Goal: Information Seeking & Learning: Learn about a topic

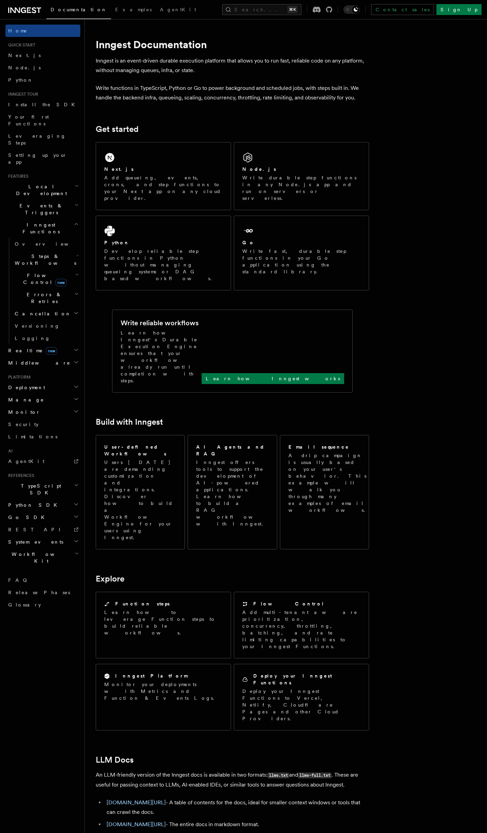
click at [54, 200] on h2 "Events & Triggers" at bounding box center [42, 209] width 75 height 19
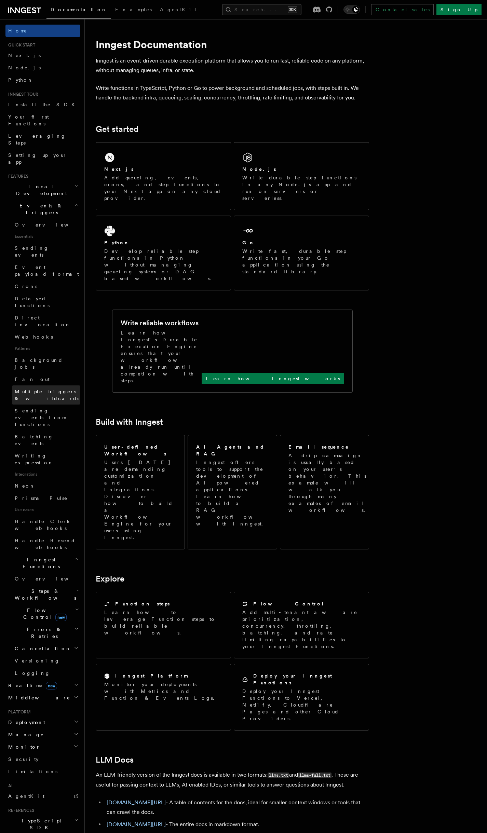
click at [70, 389] on span "Multiple triggers & wildcards" at bounding box center [47, 395] width 65 height 12
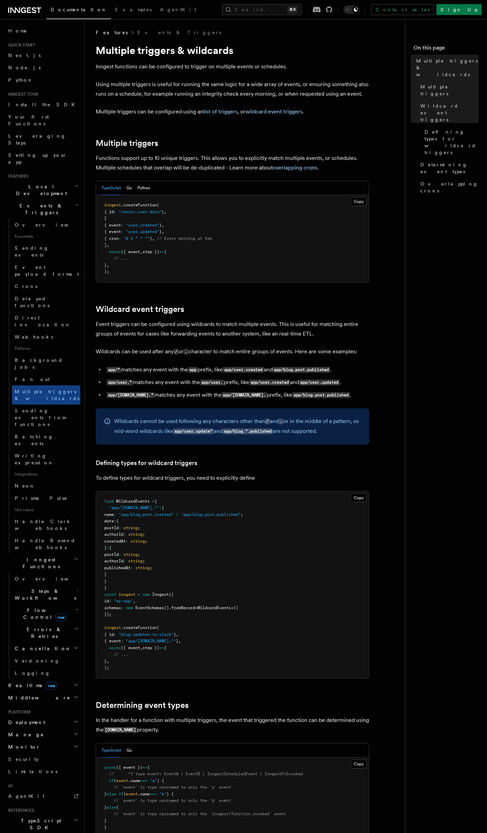
scroll to position [1, 0]
click at [54, 431] on link "Batching events" at bounding box center [46, 440] width 68 height 19
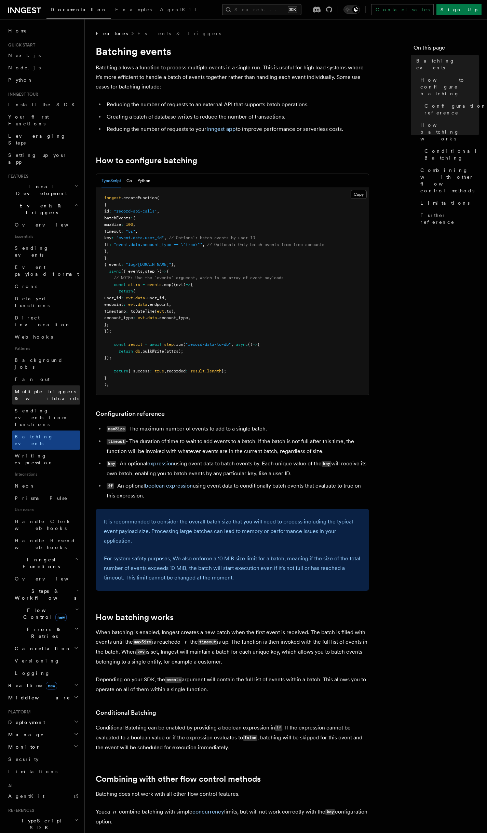
click at [57, 389] on span "Multiple triggers & wildcards" at bounding box center [47, 395] width 65 height 12
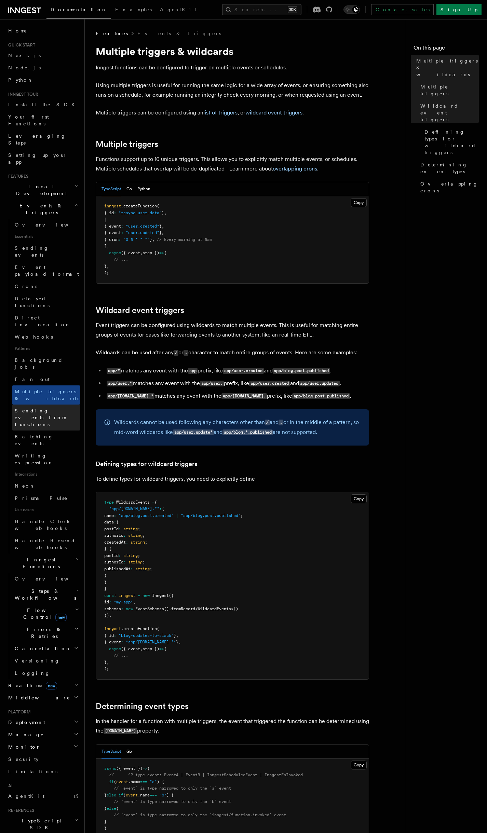
click at [47, 407] on span "Sending events from functions" at bounding box center [48, 417] width 66 height 21
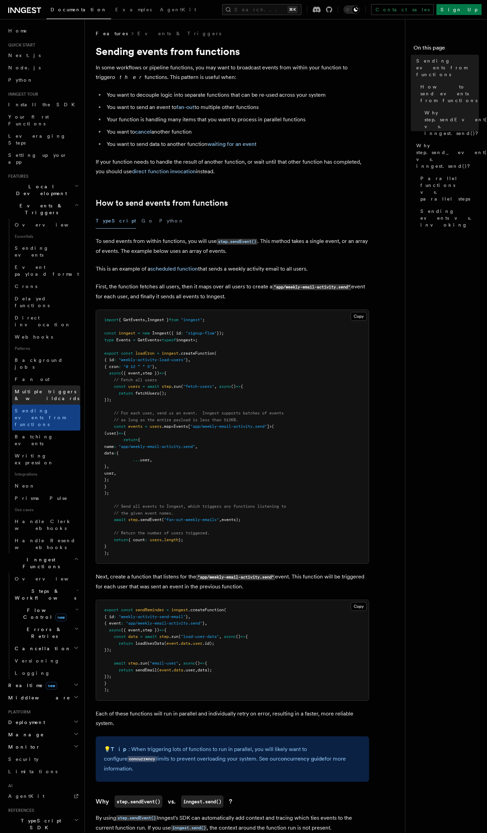
click at [46, 389] on span "Multiple triggers & wildcards" at bounding box center [47, 395] width 65 height 12
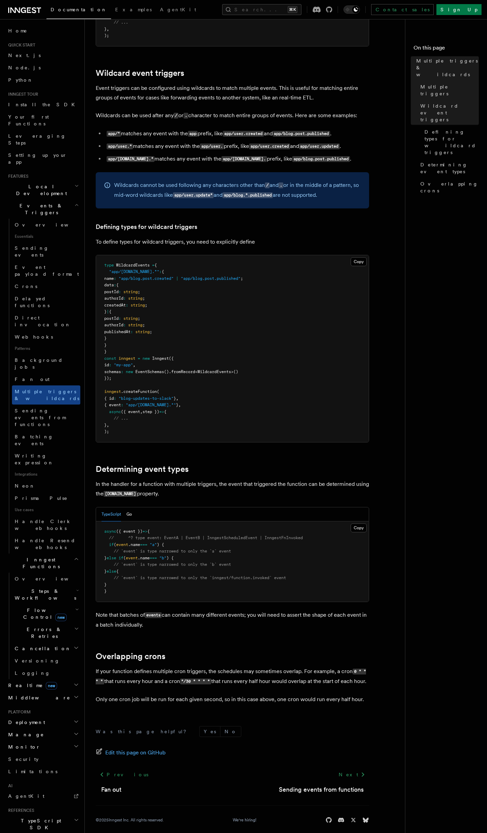
scroll to position [255, 0]
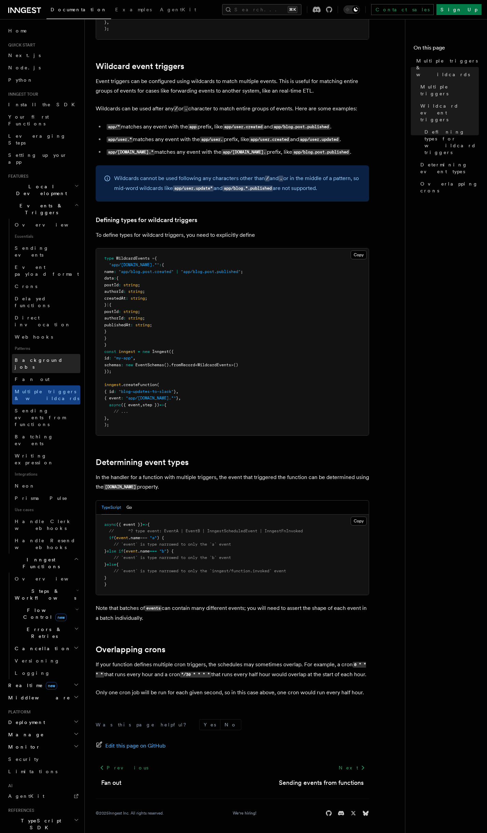
click at [40, 358] on span "Background jobs" at bounding box center [39, 364] width 48 height 12
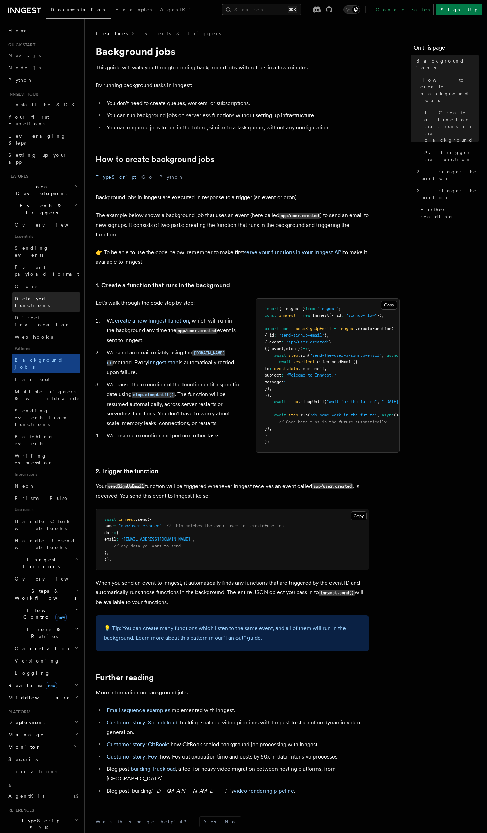
click at [43, 296] on span "Delayed functions" at bounding box center [32, 302] width 35 height 12
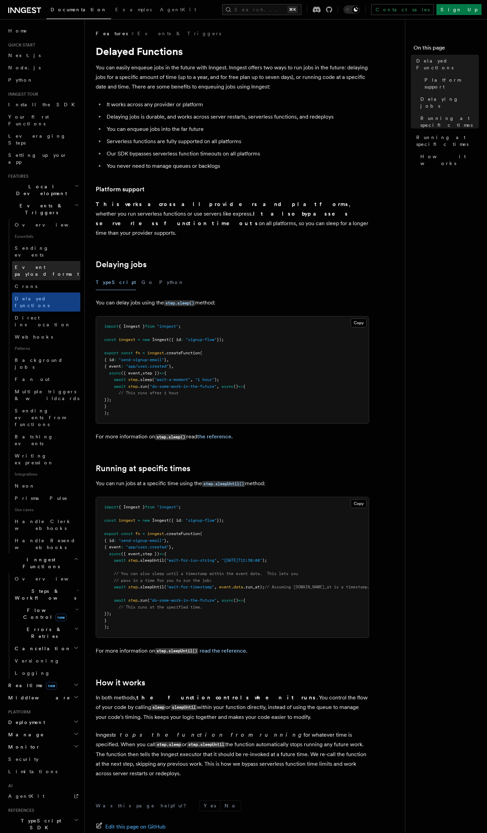
click at [54, 265] on span "Event payload format" at bounding box center [47, 271] width 64 height 12
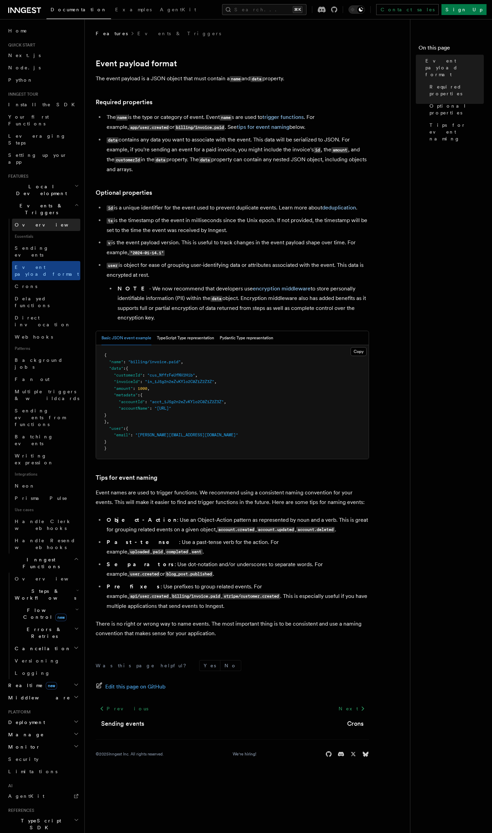
click at [52, 219] on link "Overview" at bounding box center [46, 225] width 68 height 12
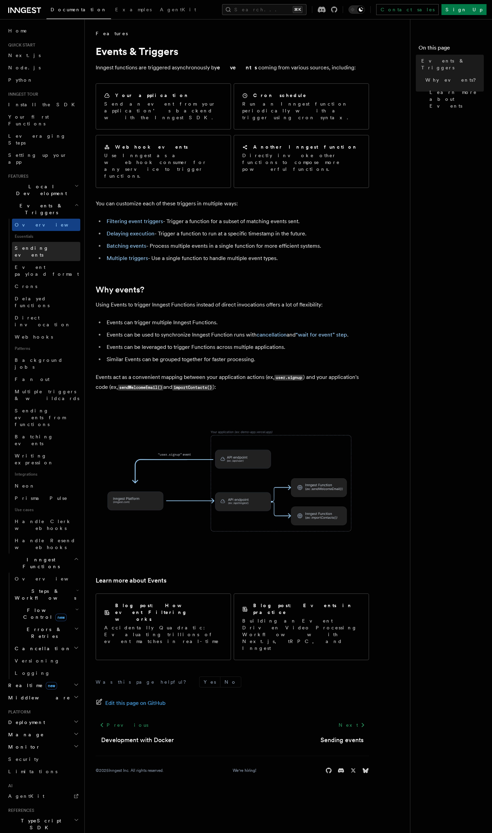
click at [39, 245] on span "Sending events" at bounding box center [32, 251] width 34 height 12
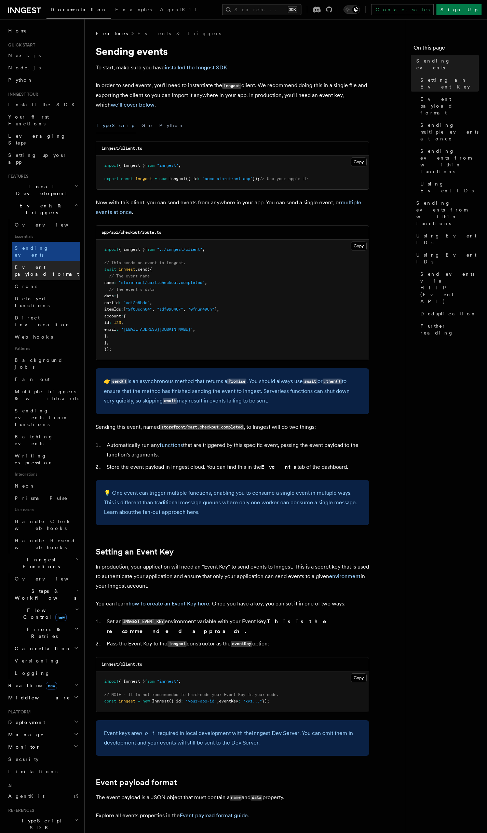
click at [38, 265] on span "Event payload format" at bounding box center [47, 271] width 64 height 12
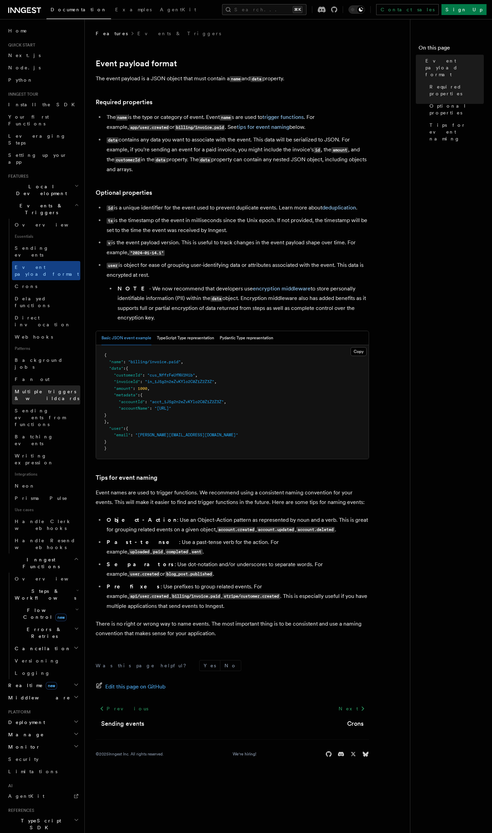
click at [29, 389] on span "Multiple triggers & wildcards" at bounding box center [47, 395] width 65 height 12
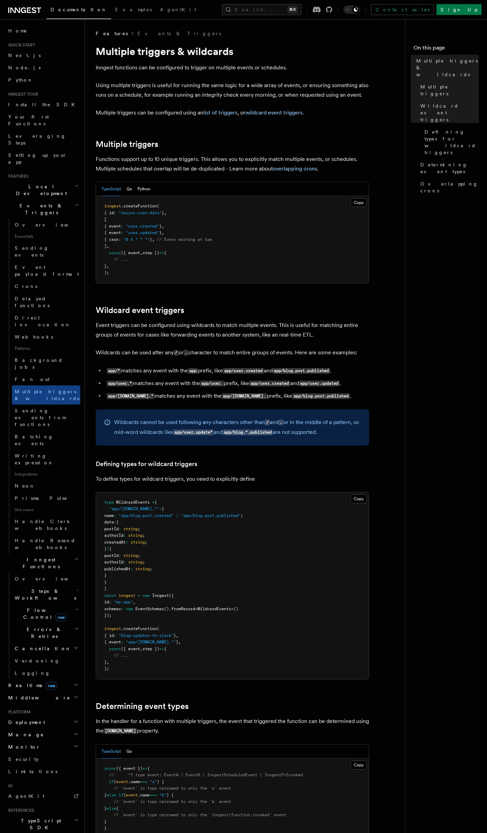
click at [43, 588] on span "Steps & Workflows" at bounding box center [44, 595] width 64 height 14
click at [37, 588] on span "Steps & Workflows" at bounding box center [44, 595] width 64 height 14
click at [36, 556] on span "Inngest Functions" at bounding box center [39, 563] width 68 height 14
click at [35, 585] on h2 "Middleware" at bounding box center [42, 591] width 75 height 12
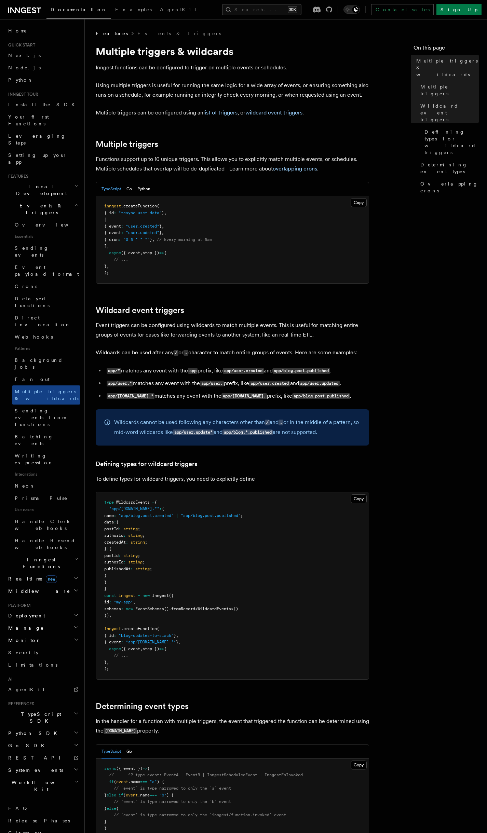
click at [35, 556] on span "Inngest Functions" at bounding box center [39, 563] width 68 height 14
click at [32, 588] on span "Steps & Workflows" at bounding box center [44, 595] width 64 height 14
click at [43, 373] on link "Fan out" at bounding box center [46, 379] width 68 height 12
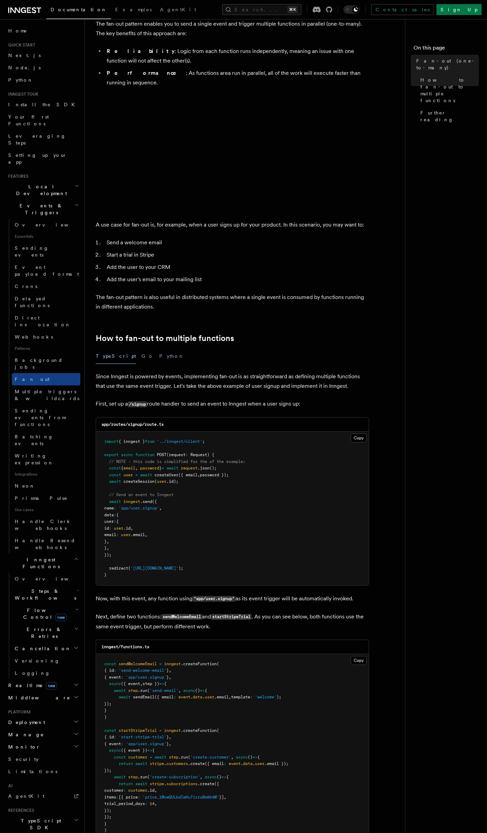
scroll to position [44, 0]
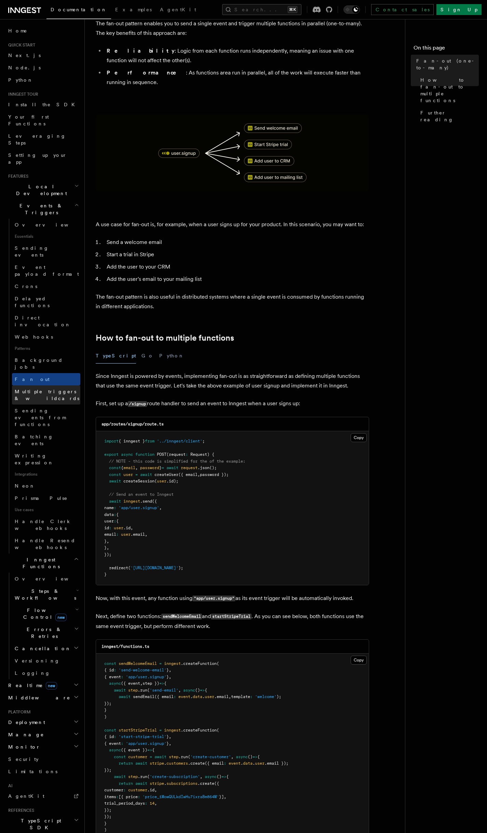
click at [33, 389] on span "Multiple triggers & wildcards" at bounding box center [47, 395] width 65 height 12
